Goal: Information Seeking & Learning: Learn about a topic

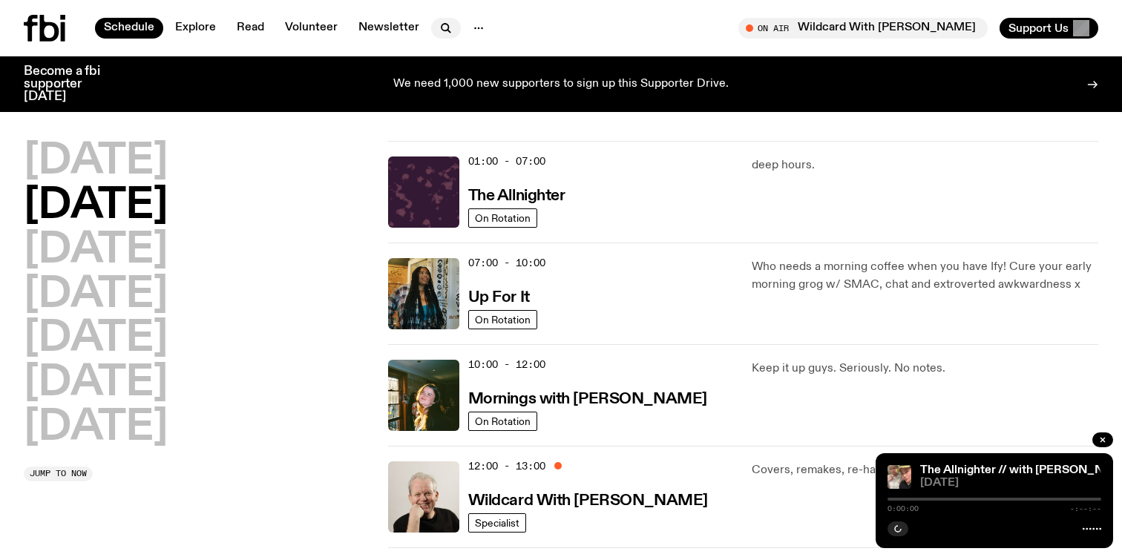
click at [447, 25] on icon "button" at bounding box center [446, 28] width 18 height 18
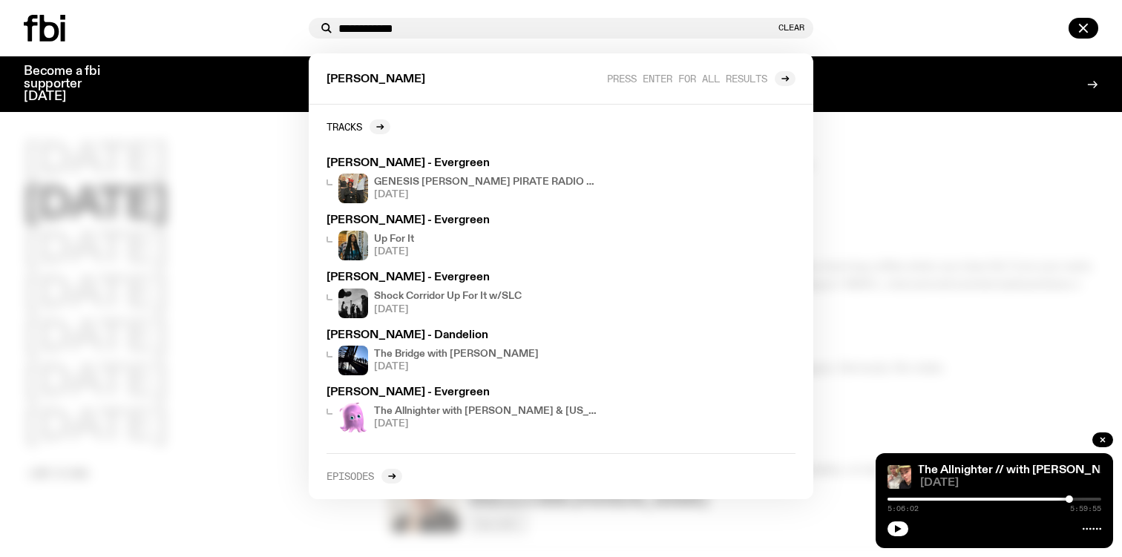
type input "**********"
click at [374, 478] on h2 "Episodes" at bounding box center [349, 475] width 47 height 11
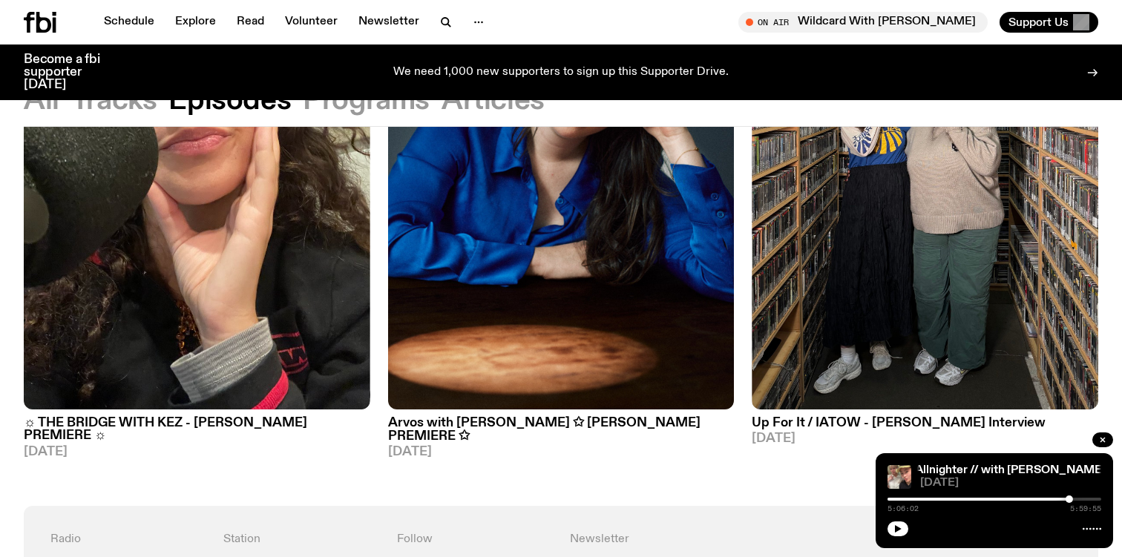
scroll to position [235, 0]
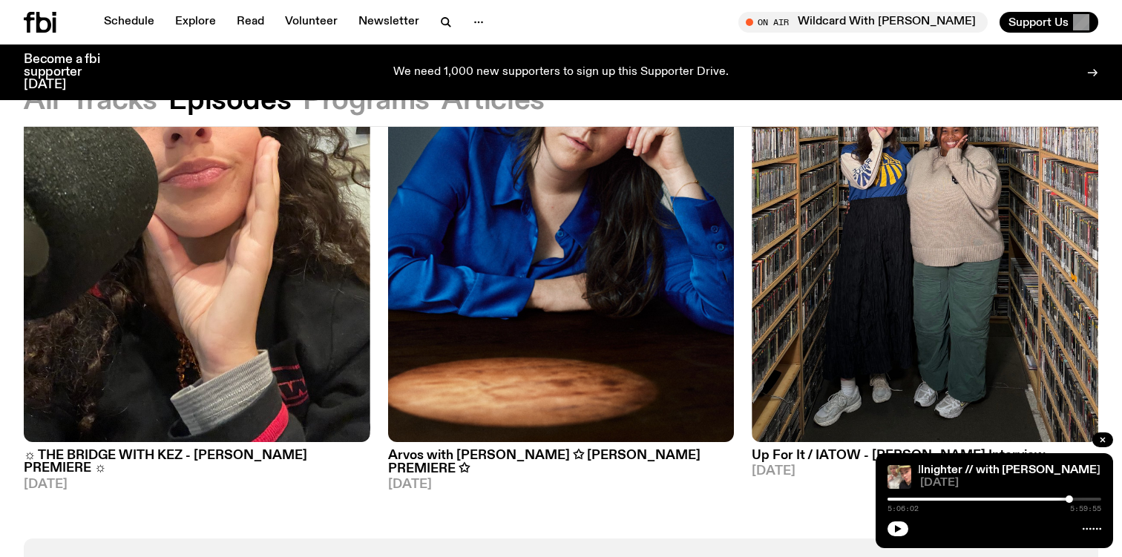
click at [473, 369] on img at bounding box center [561, 211] width 346 height 461
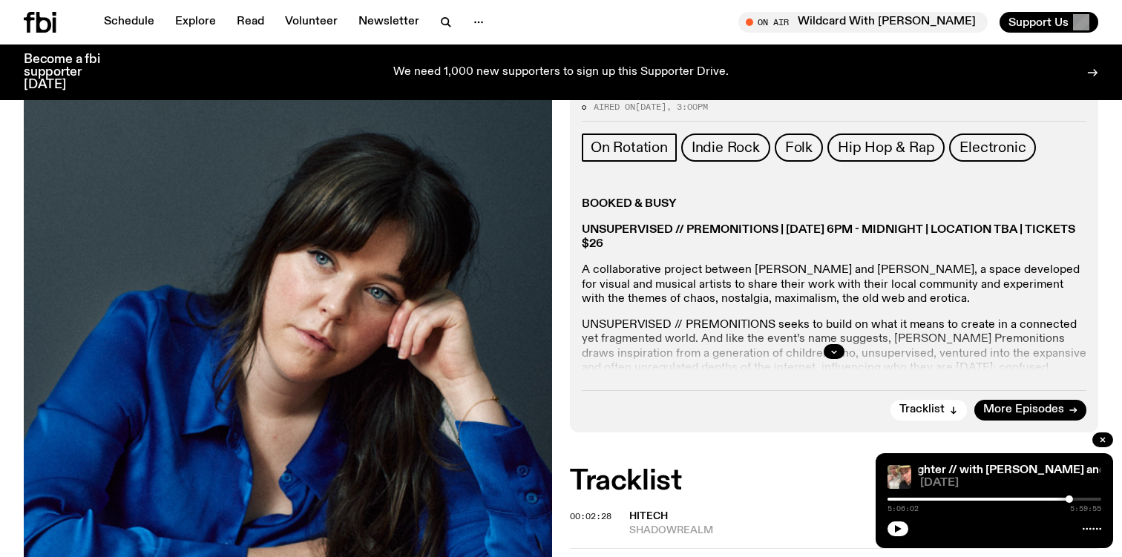
scroll to position [263, 0]
click at [843, 355] on div at bounding box center [834, 350] width 505 height 47
click at [832, 344] on button "button" at bounding box center [834, 351] width 21 height 15
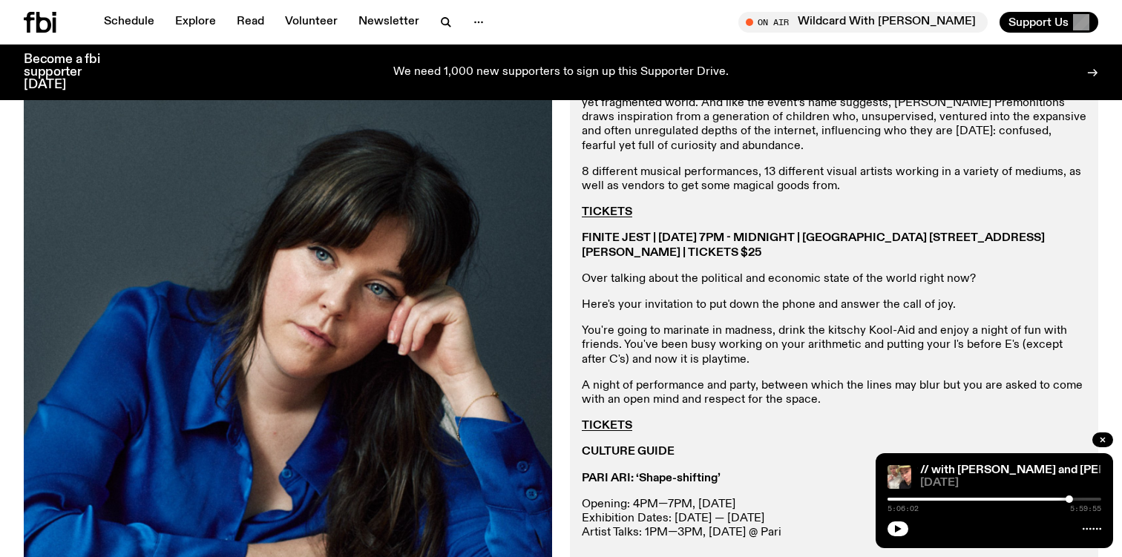
scroll to position [507, 0]
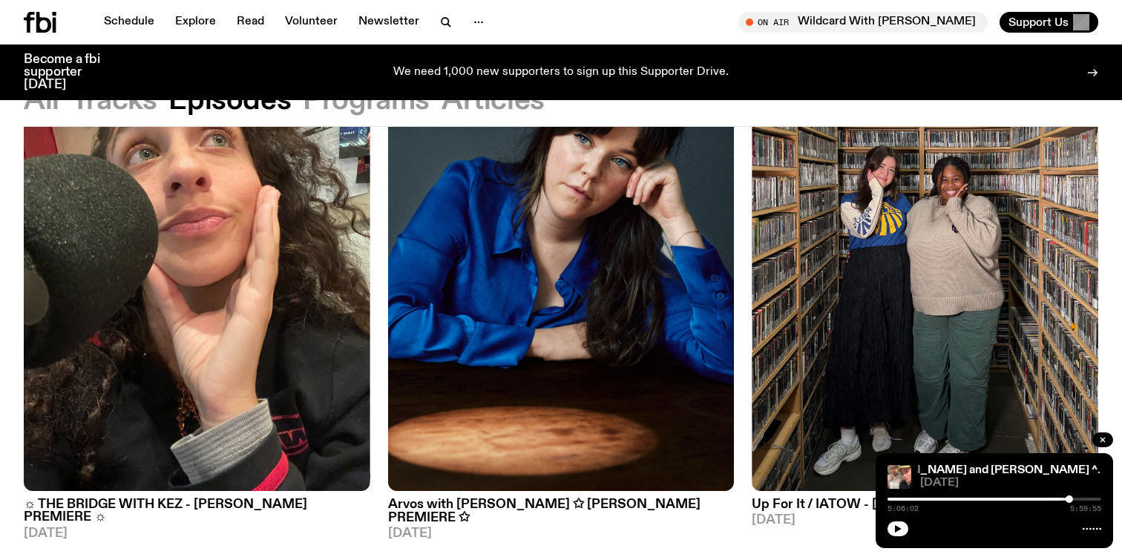
scroll to position [185, 0]
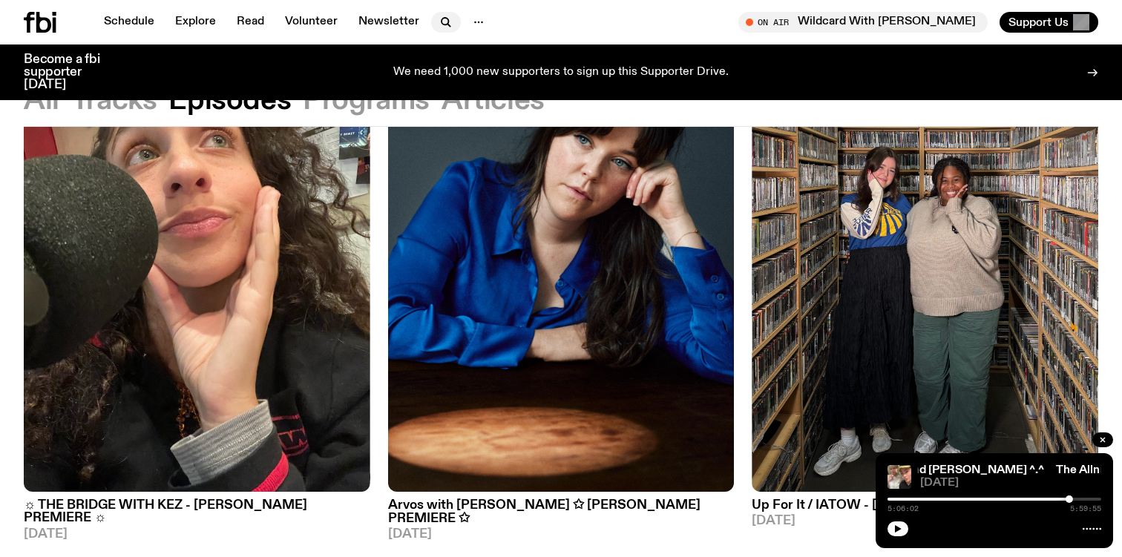
click at [432, 16] on button "button" at bounding box center [446, 22] width 30 height 21
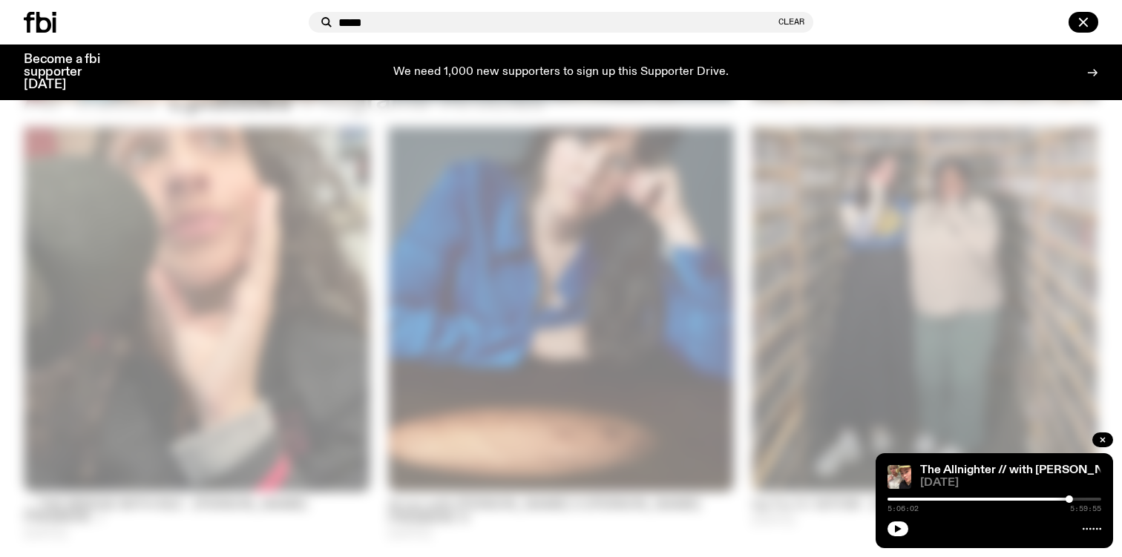
type input "*****"
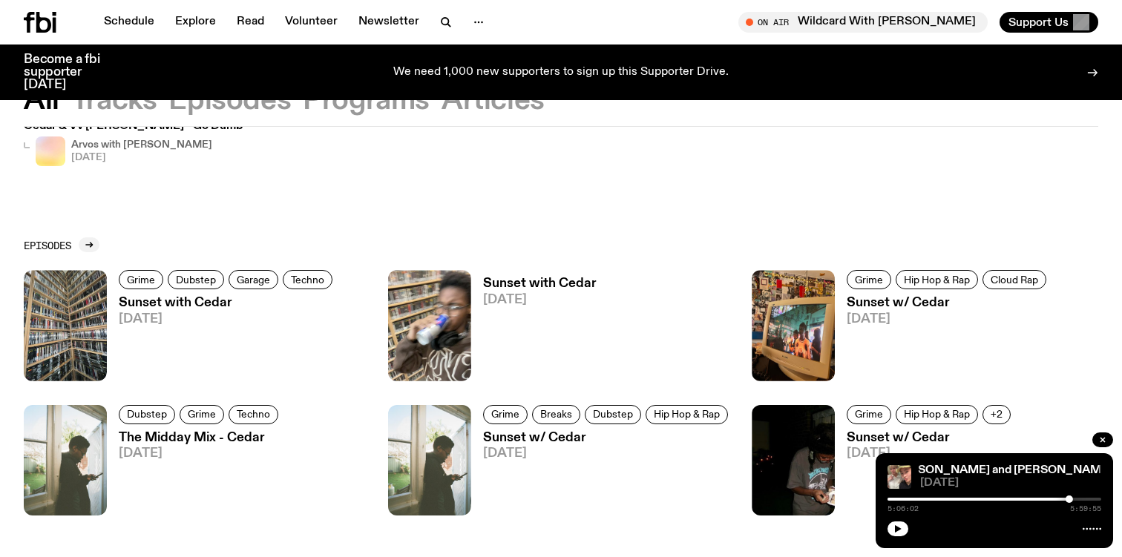
scroll to position [428, 0]
click at [82, 237] on div "Tracks [PERSON_NAME] - Cedar On The River In The Pines [DATE] Cedar - I.D. Swit…" at bounding box center [561, 152] width 1122 height 824
click at [87, 240] on div at bounding box center [89, 245] width 21 height 15
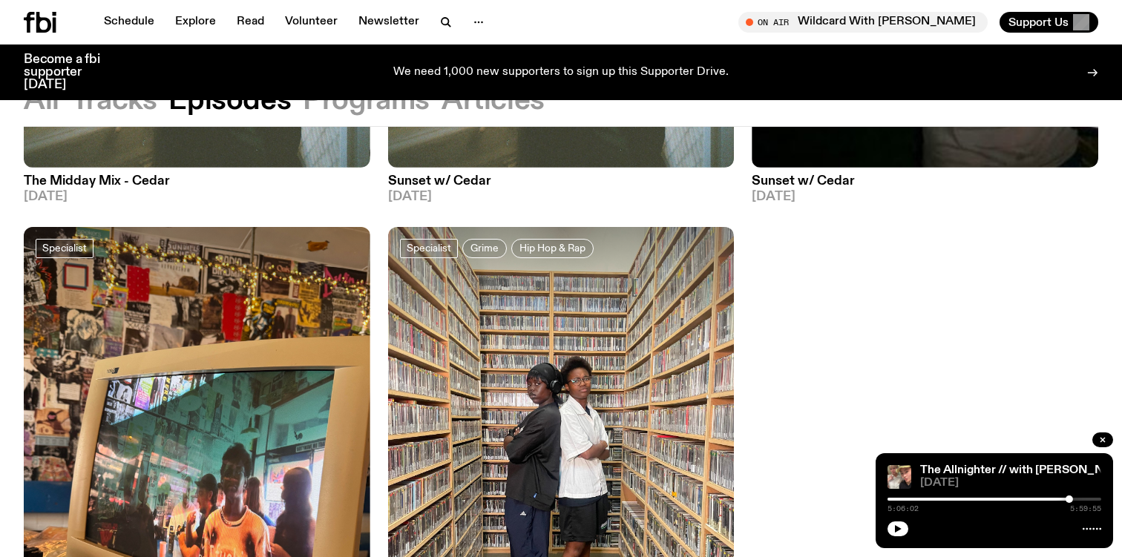
scroll to position [781, 0]
